Goal: Task Accomplishment & Management: Complete application form

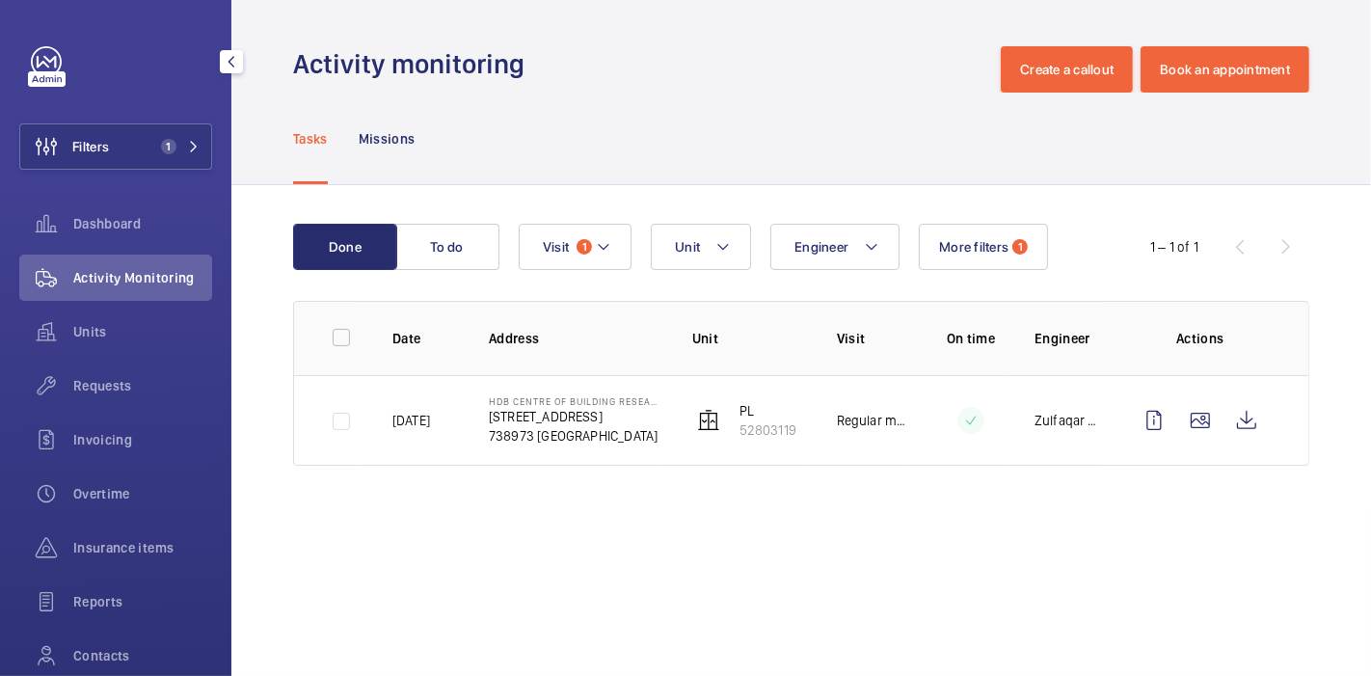
click at [104, 389] on span "Requests" at bounding box center [142, 385] width 139 height 19
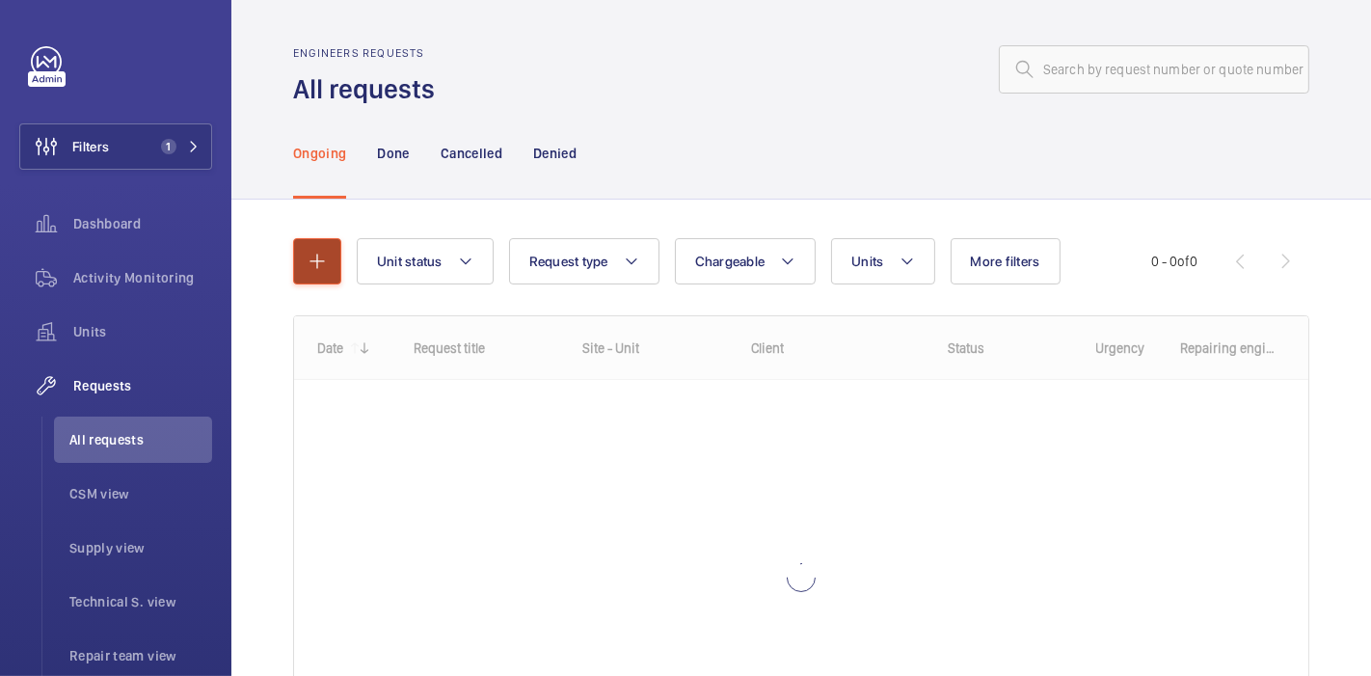
click at [316, 279] on button "button" at bounding box center [317, 261] width 48 height 46
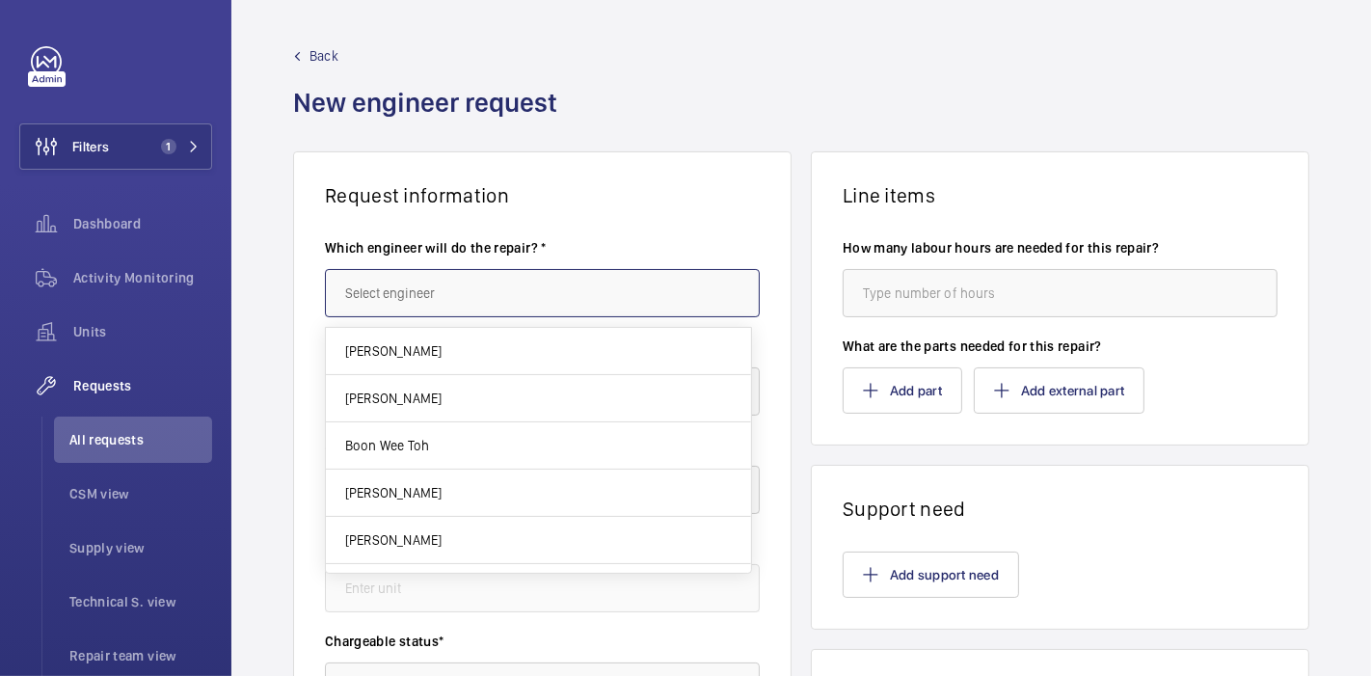
click at [386, 288] on input "text" at bounding box center [542, 293] width 435 height 48
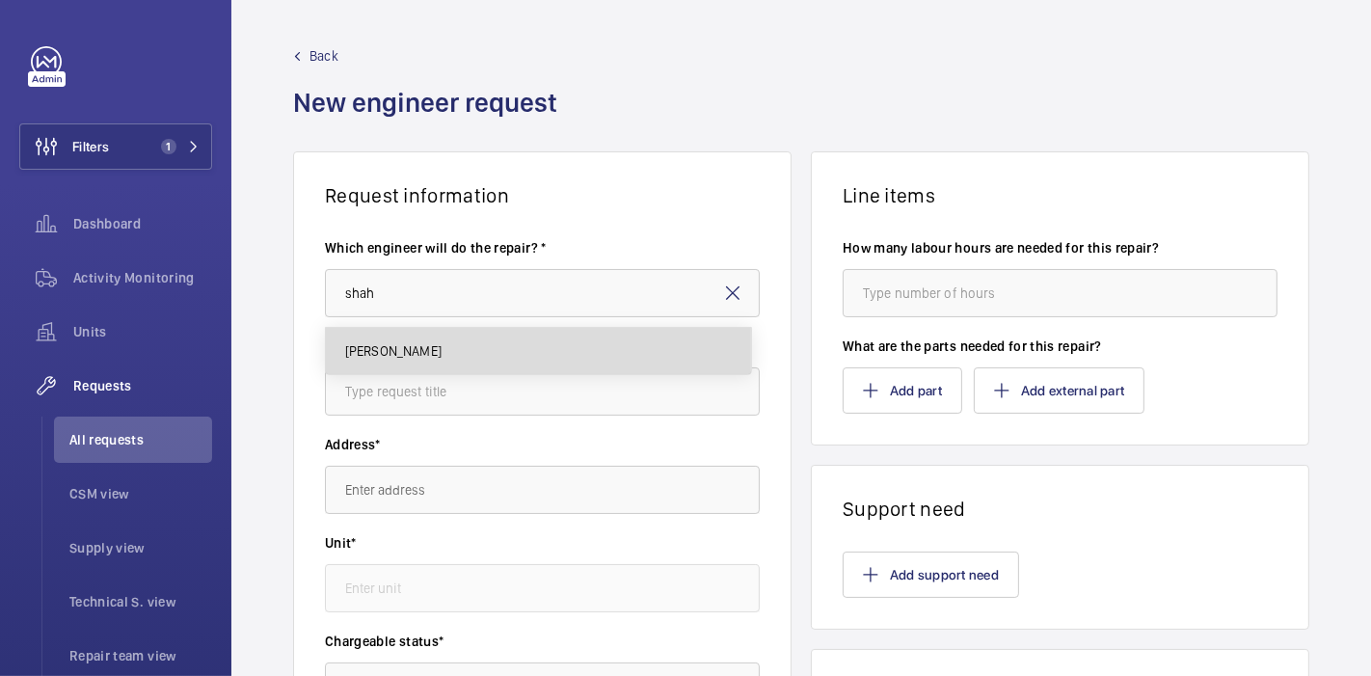
click at [400, 344] on span "[PERSON_NAME]" at bounding box center [393, 350] width 96 height 19
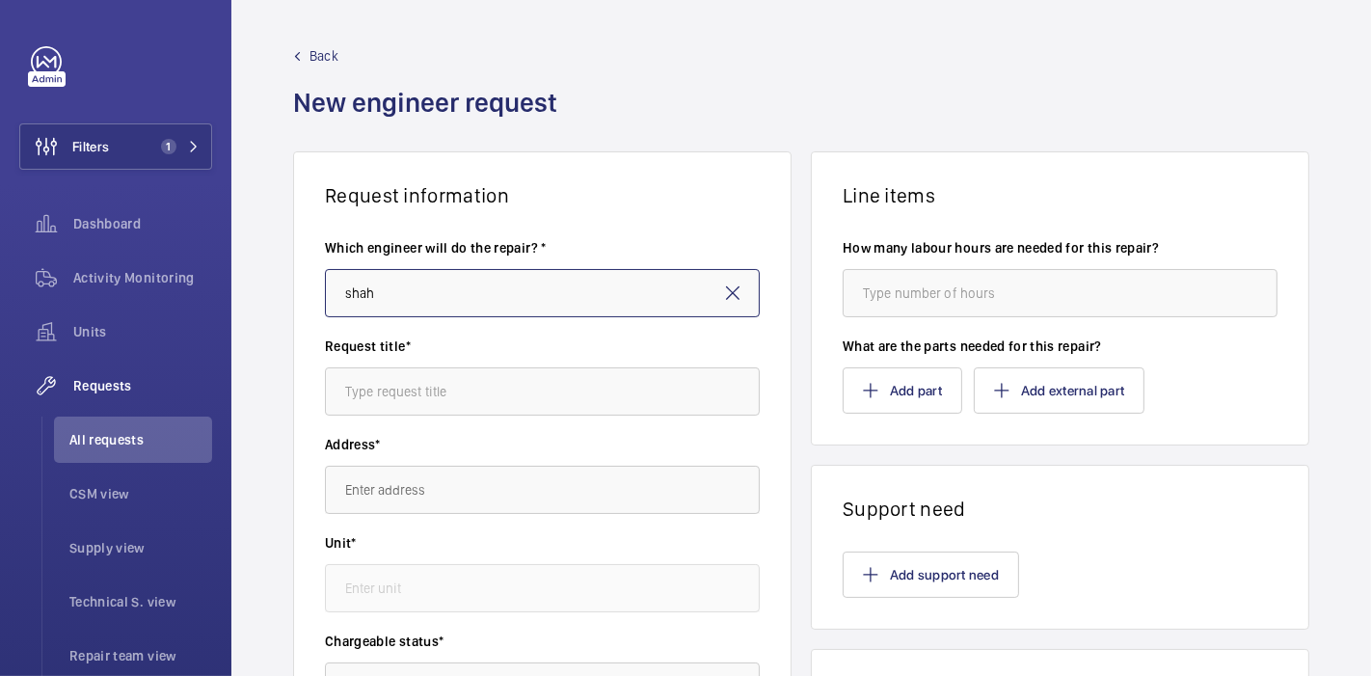
type input "[PERSON_NAME]"
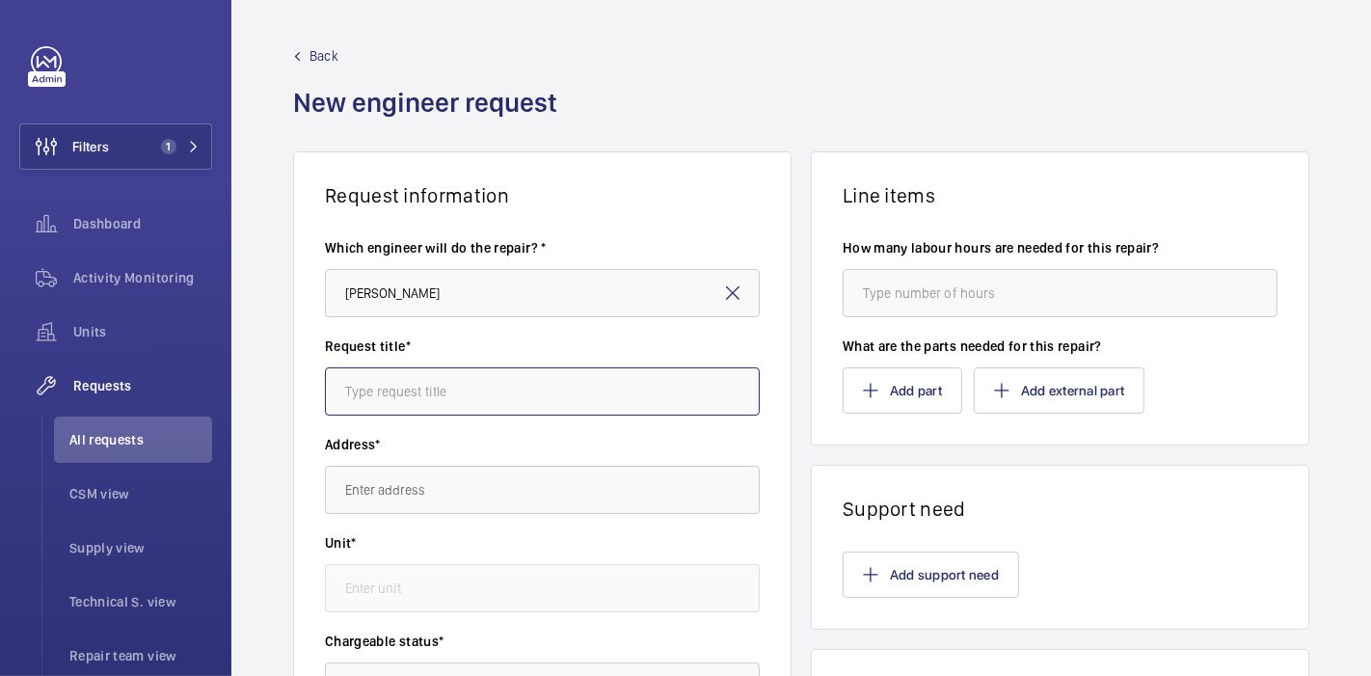
click at [415, 367] on input "text" at bounding box center [542, 391] width 435 height 48
type input "Alcove : Shorten governor rope"
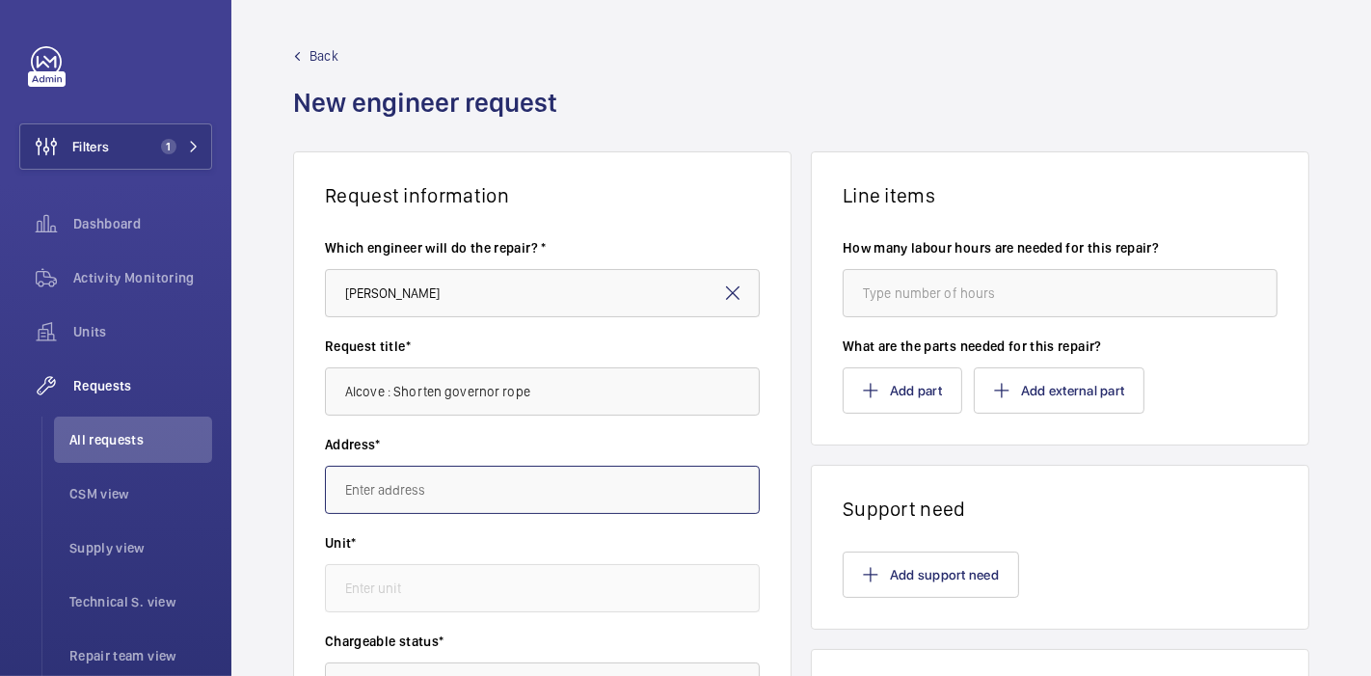
click at [429, 494] on input "text" at bounding box center [542, 490] width 435 height 48
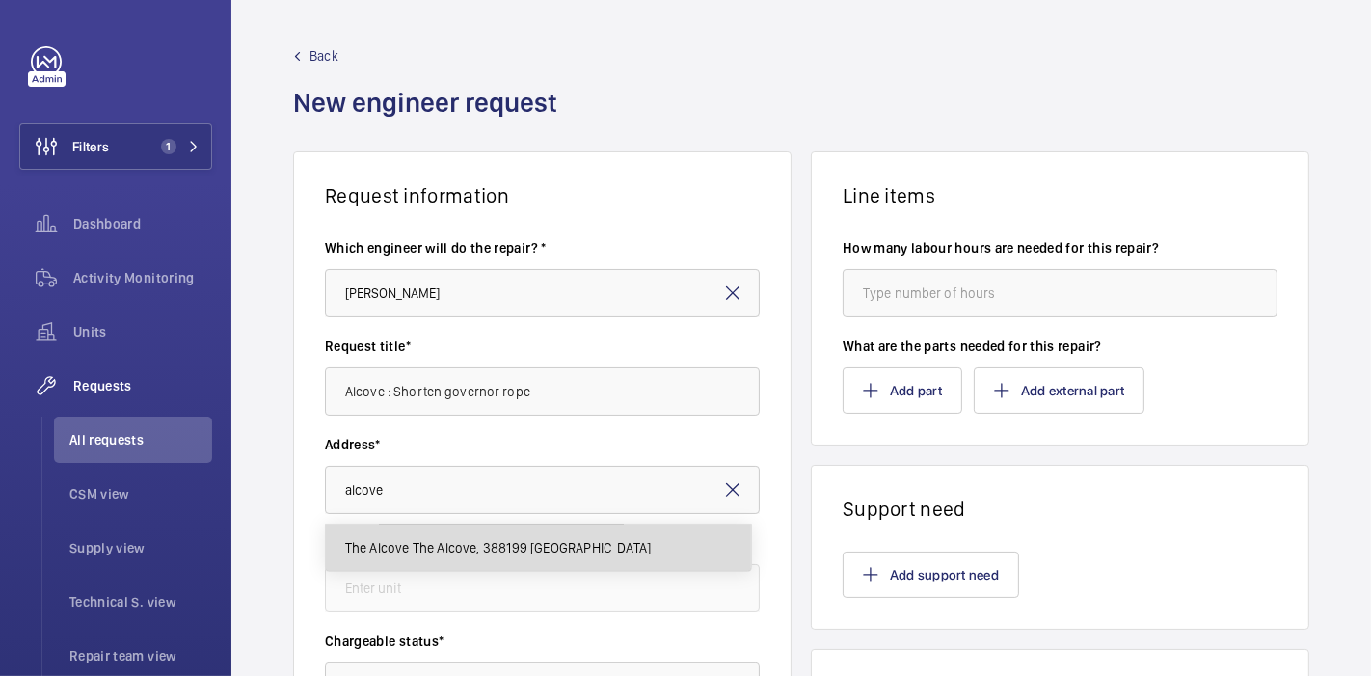
click at [442, 546] on span "The Alcove The Alcove, 388199 [GEOGRAPHIC_DATA]" at bounding box center [498, 547] width 307 height 19
type input "The Alcove The Alcove, 388199 [GEOGRAPHIC_DATA]"
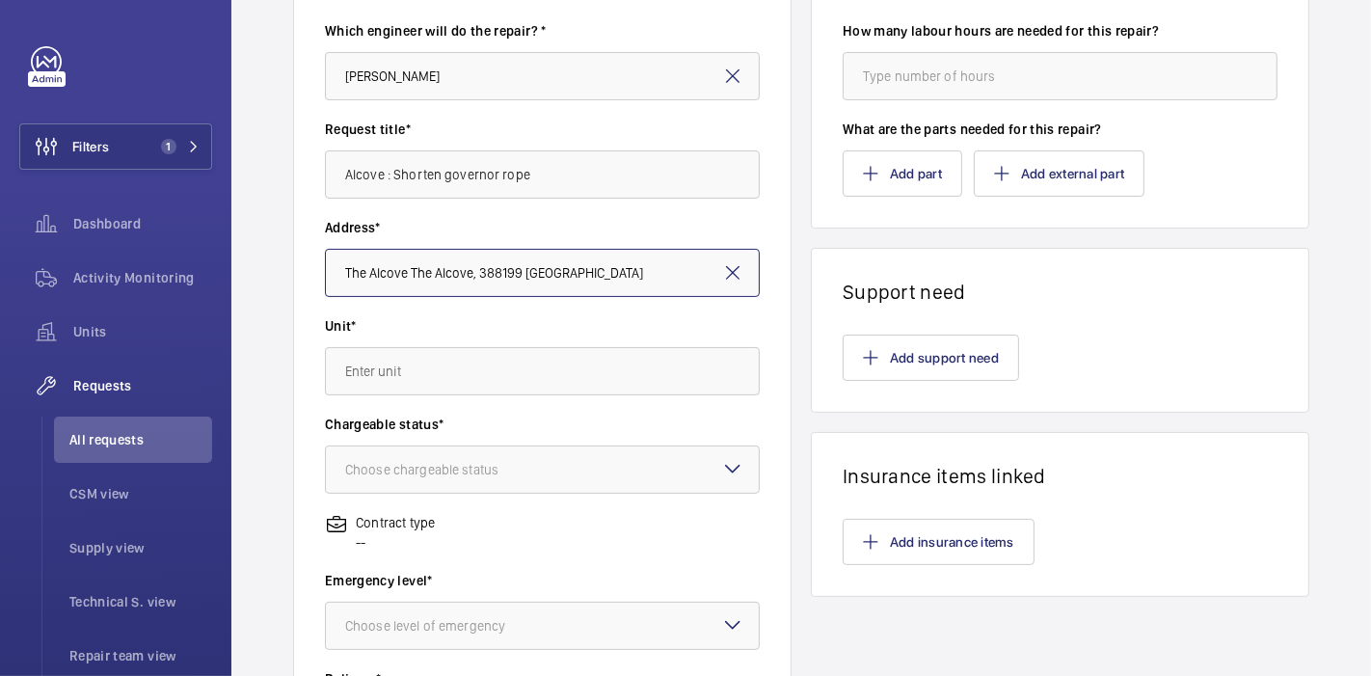
scroll to position [218, 0]
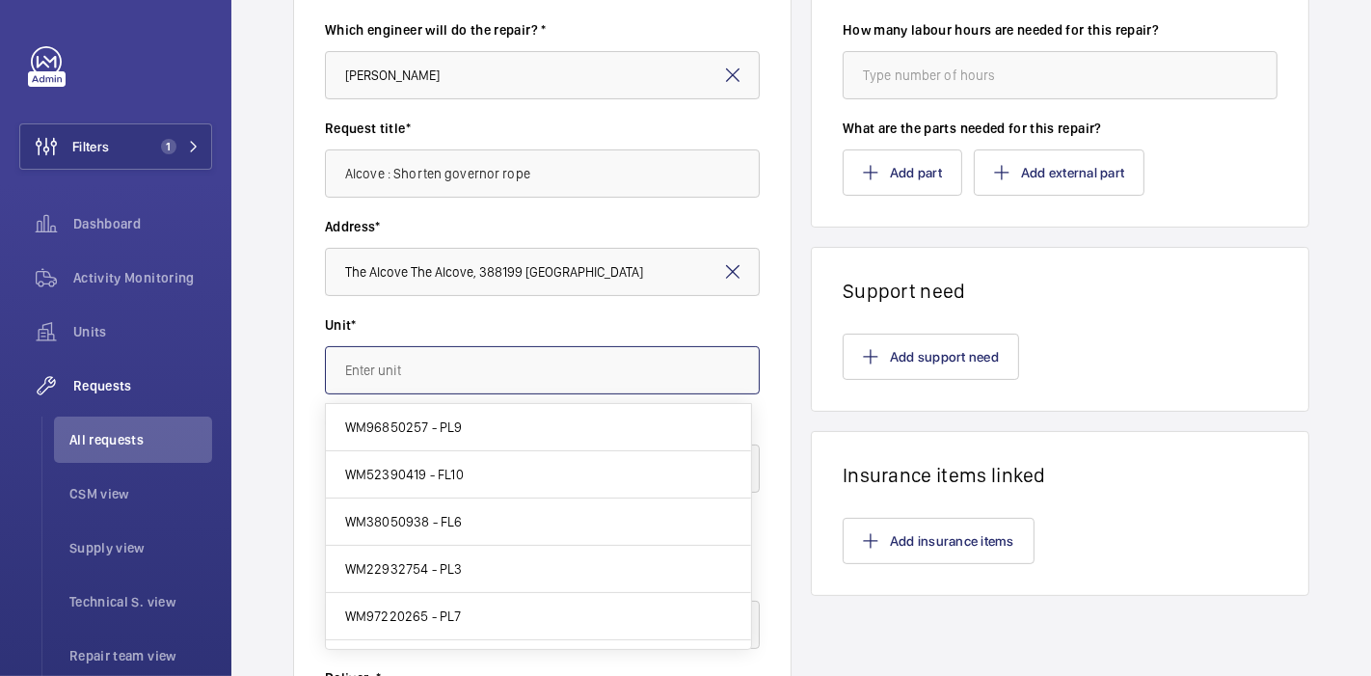
click at [398, 346] on input "text" at bounding box center [542, 370] width 435 height 48
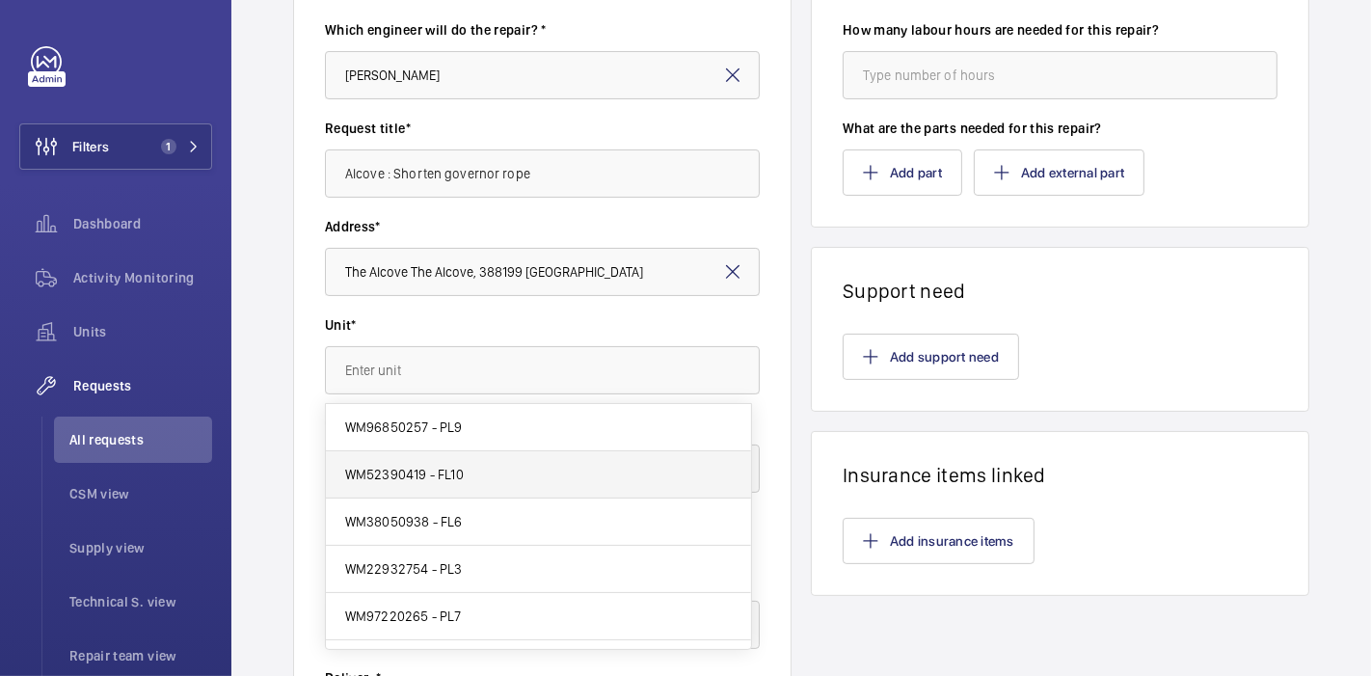
click at [448, 460] on mat-option "WM52390419 - FL10" at bounding box center [538, 474] width 425 height 47
type input "WM52390419 - FL10"
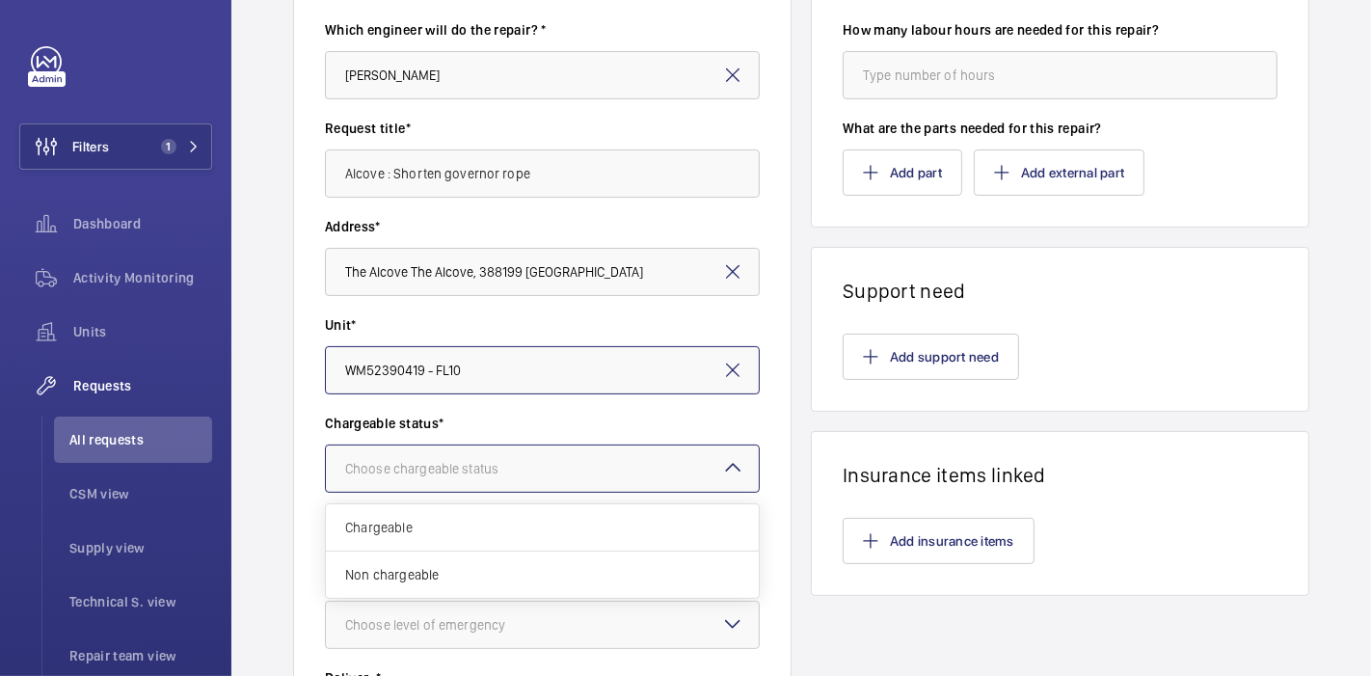
click at [398, 472] on div "Choose chargeable status" at bounding box center [445, 468] width 201 height 19
click at [427, 574] on span "Non chargeable" at bounding box center [542, 574] width 394 height 19
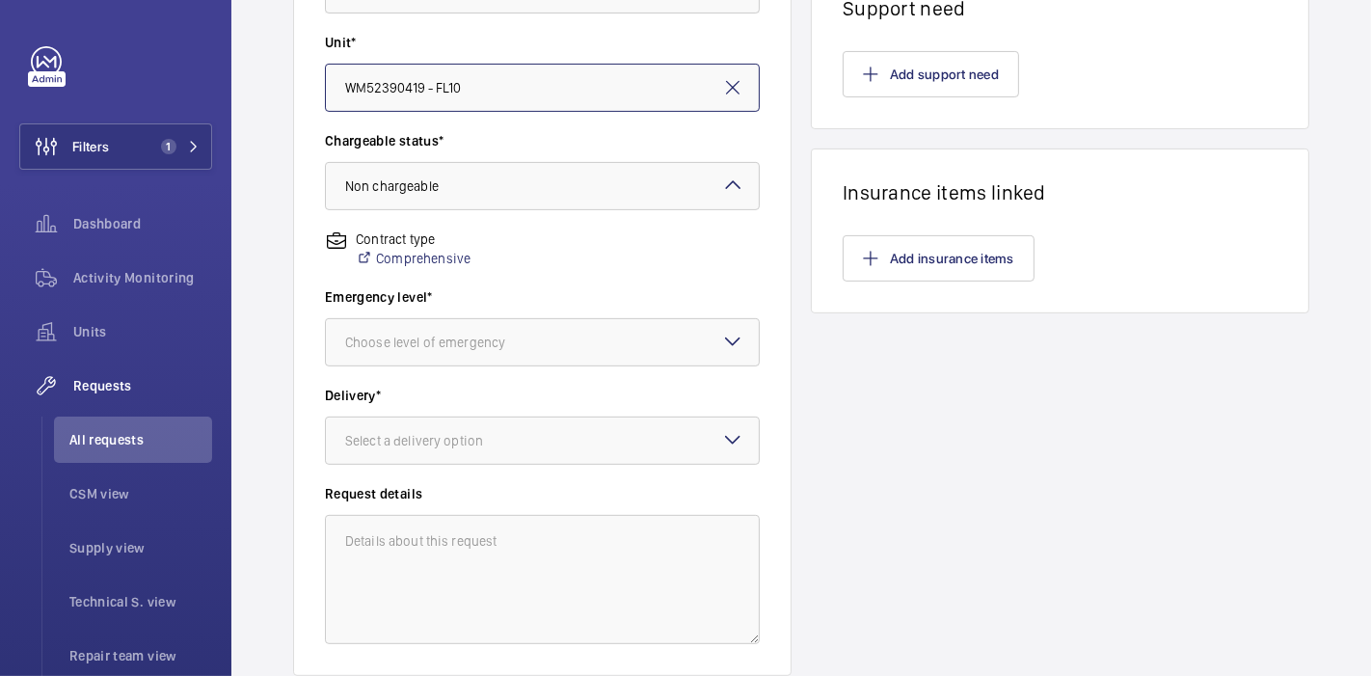
scroll to position [547, 0]
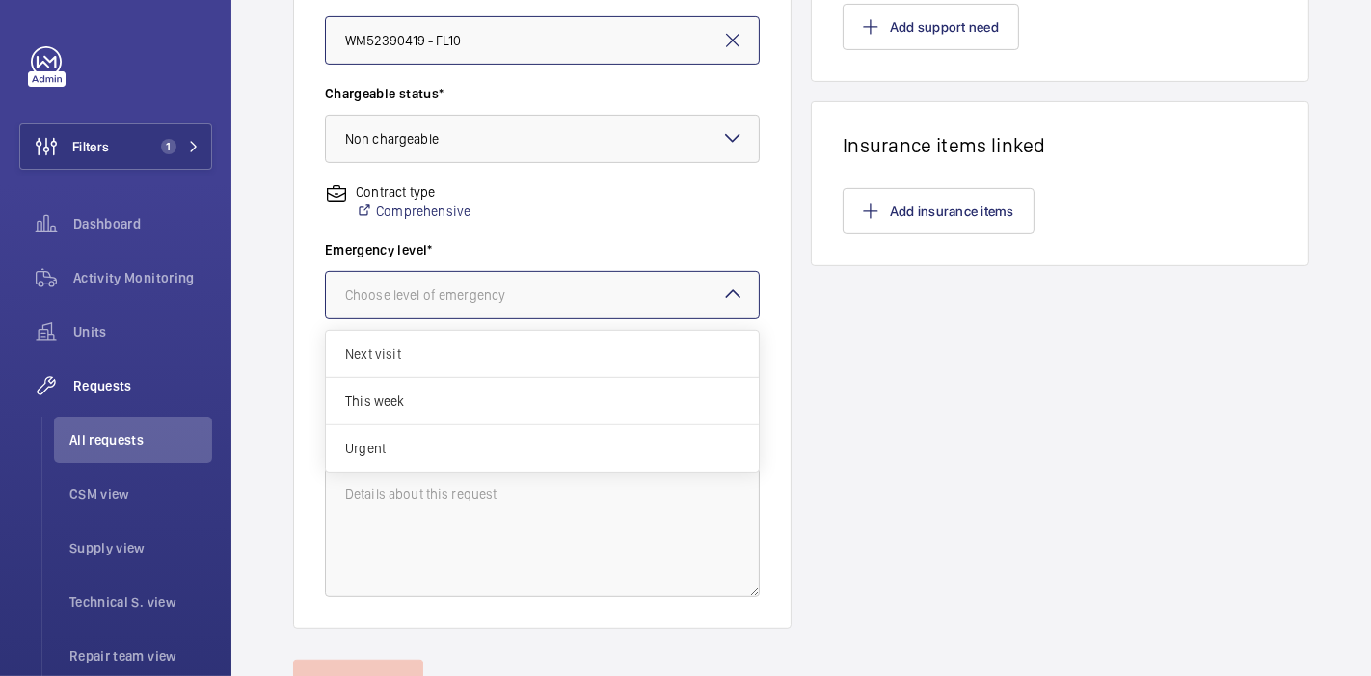
click at [467, 297] on div "Choose level of emergency" at bounding box center [449, 294] width 208 height 19
click at [482, 400] on span "This week" at bounding box center [542, 400] width 394 height 19
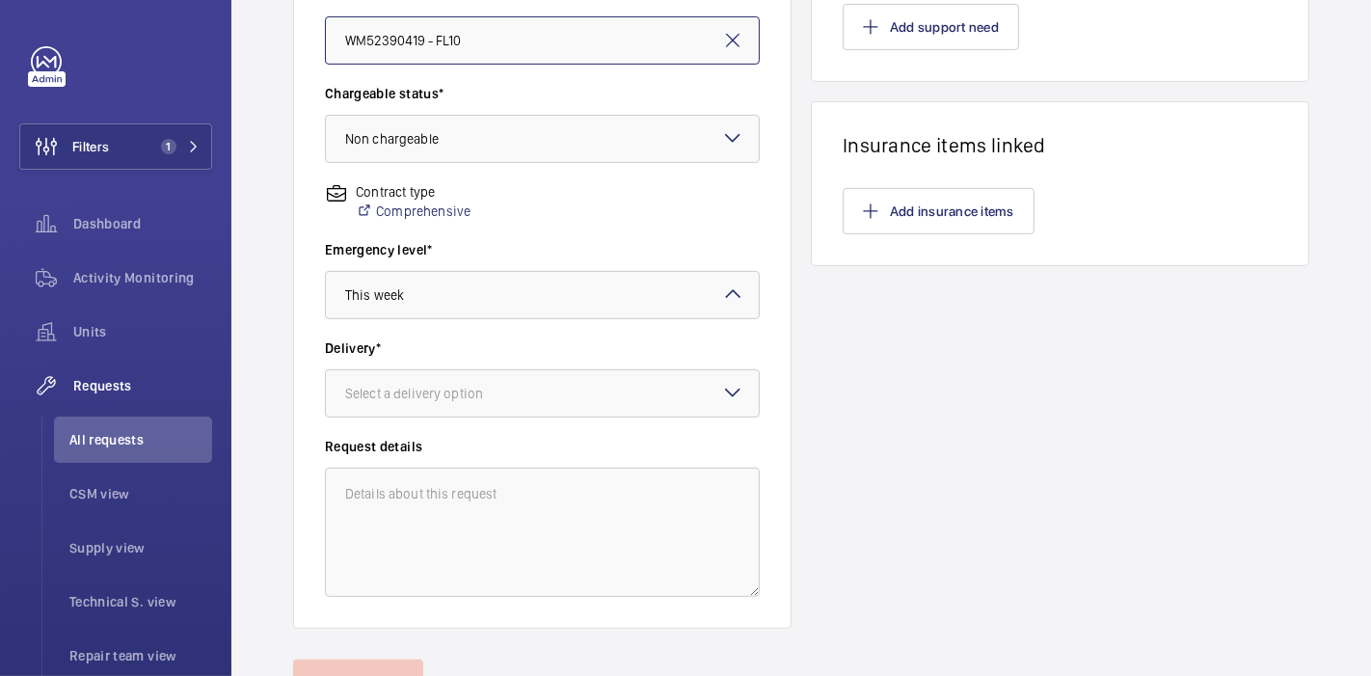
click at [482, 400] on div "Select a delivery option" at bounding box center [438, 393] width 186 height 19
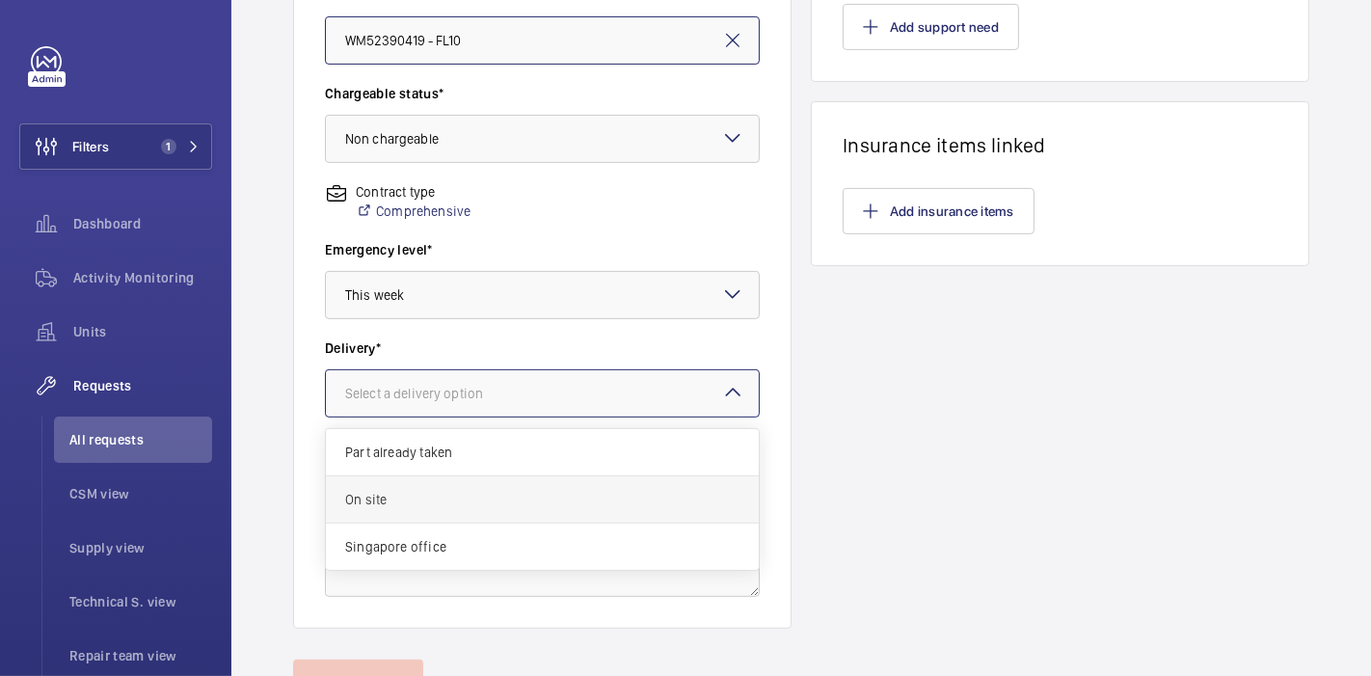
click at [479, 491] on span "On site" at bounding box center [542, 499] width 394 height 19
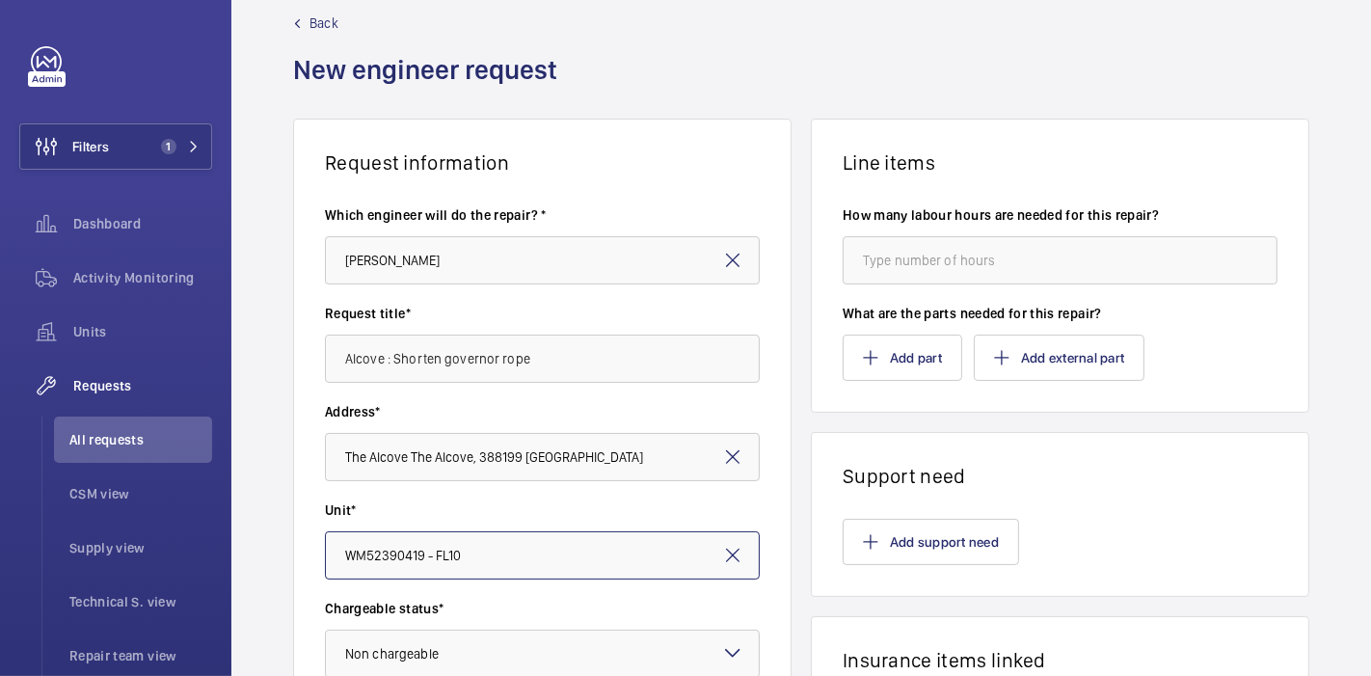
scroll to position [27, 0]
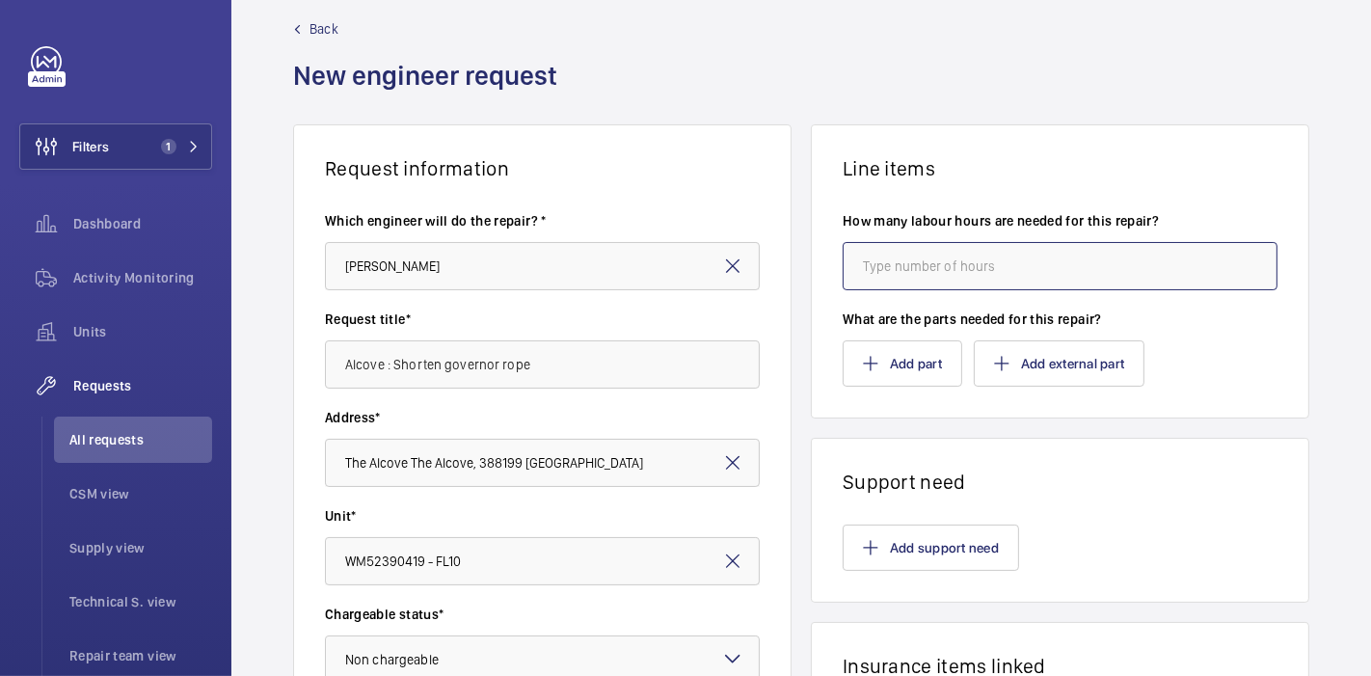
click at [877, 273] on input "number" at bounding box center [1059, 266] width 435 height 48
type input "4"
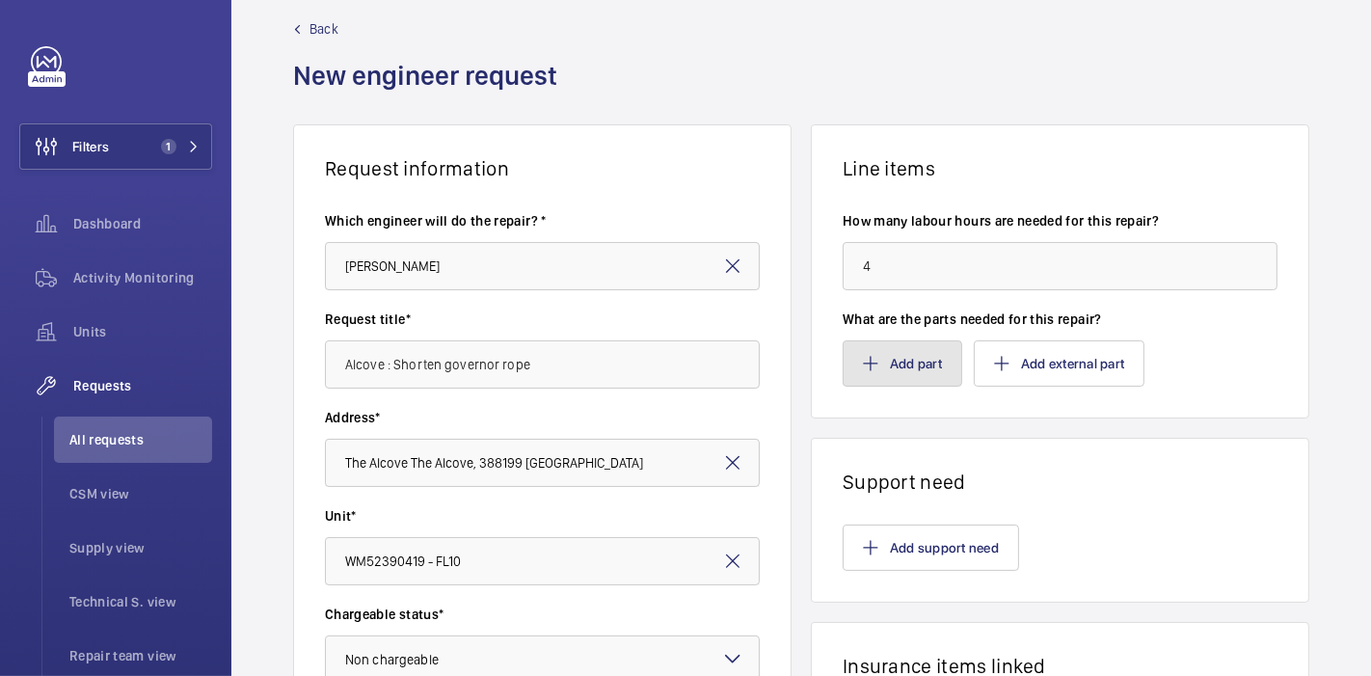
click at [889, 360] on button "Add part" at bounding box center [902, 363] width 120 height 46
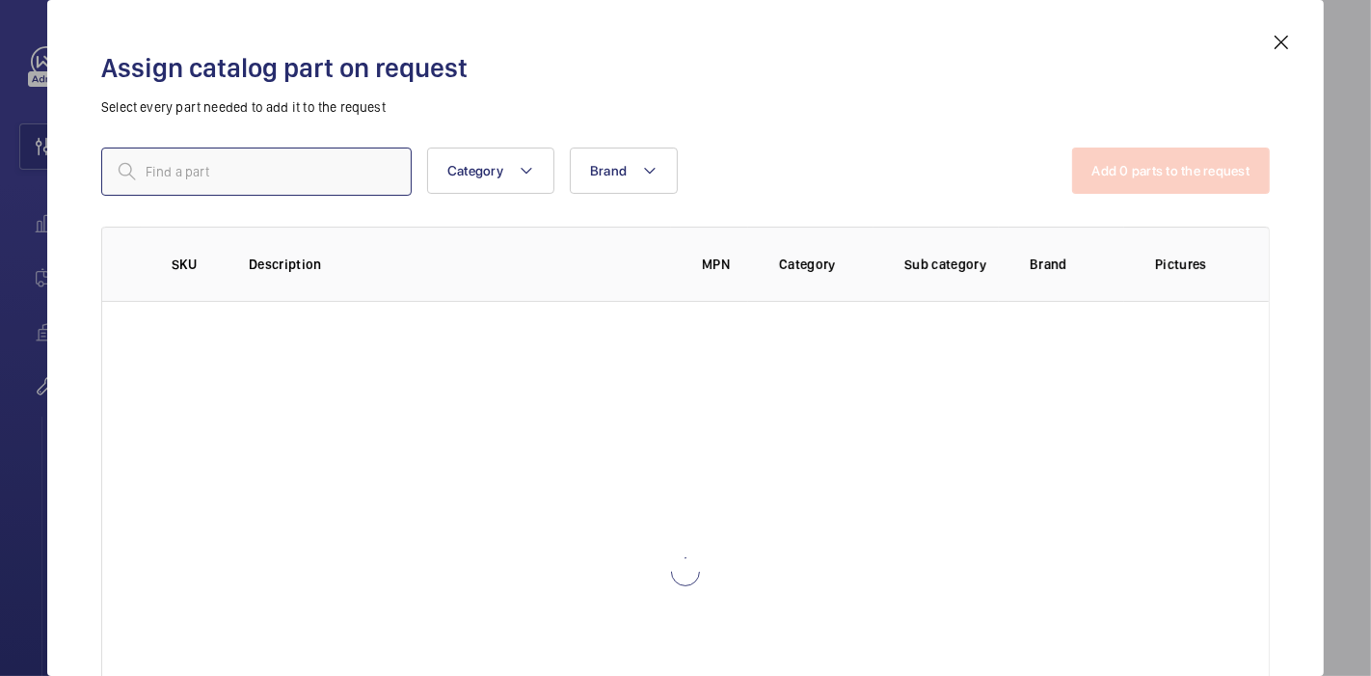
click at [311, 156] on input "text" at bounding box center [256, 171] width 310 height 48
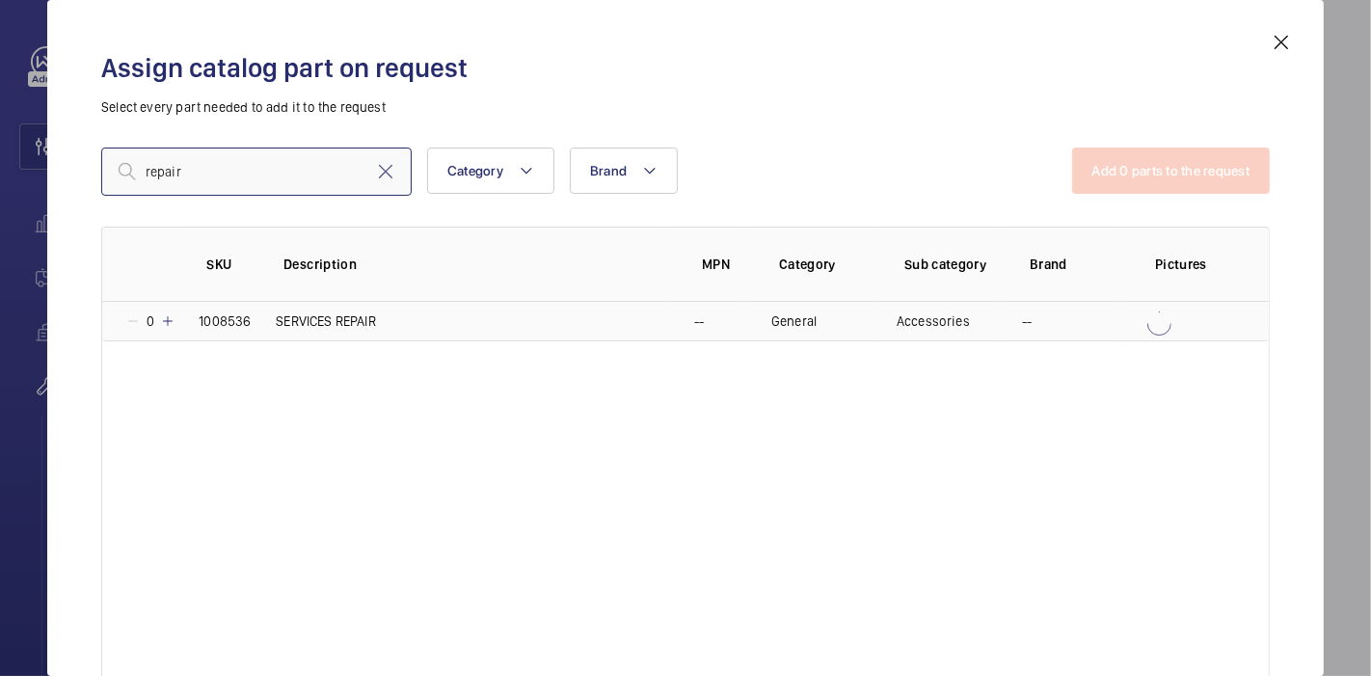
type input "repair"
click at [171, 320] on mat-icon at bounding box center [167, 320] width 15 height 15
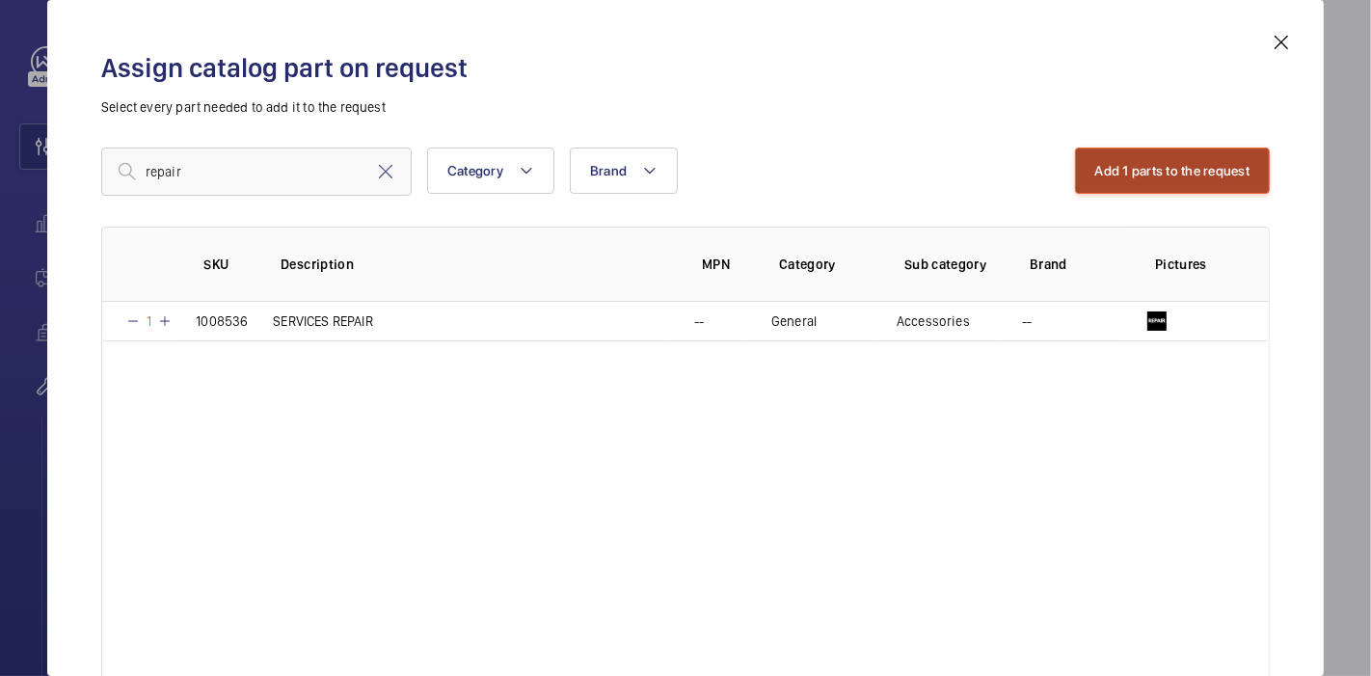
click at [1114, 164] on button "Add 1 parts to the request" at bounding box center [1173, 170] width 196 height 46
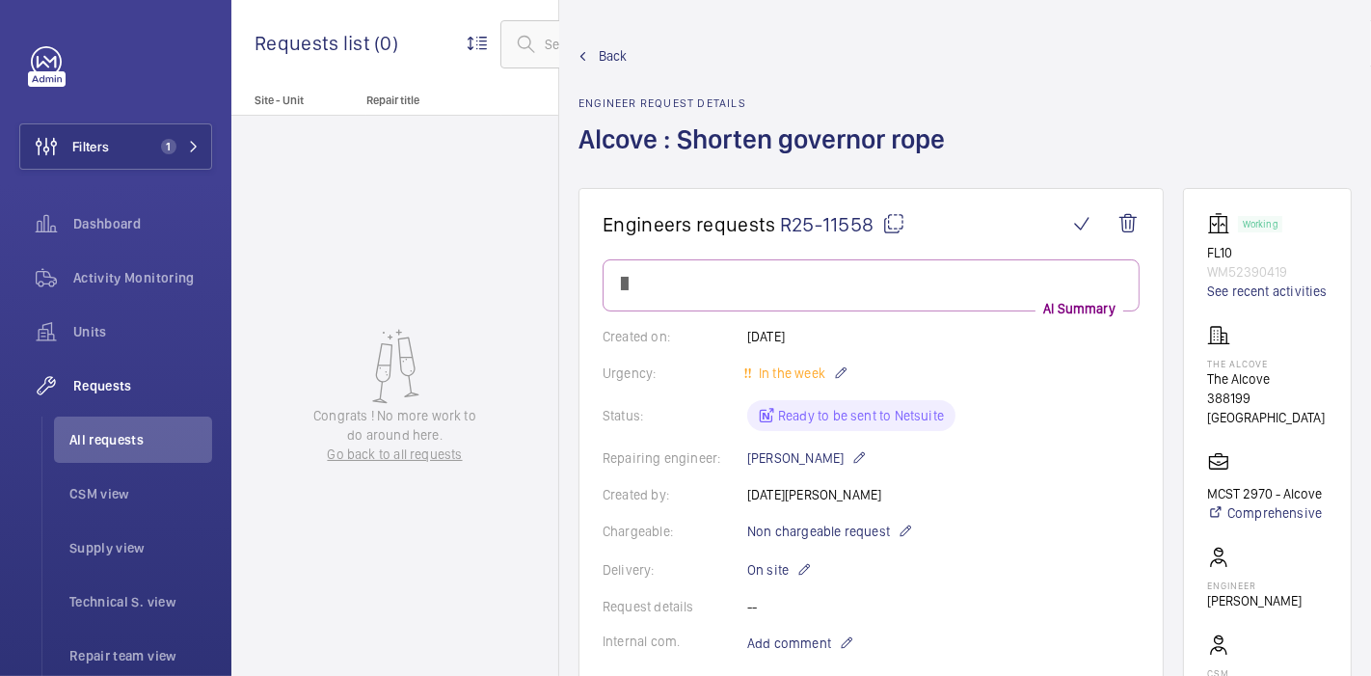
click at [893, 223] on mat-icon at bounding box center [893, 223] width 23 height 23
